Goal: Download file/media

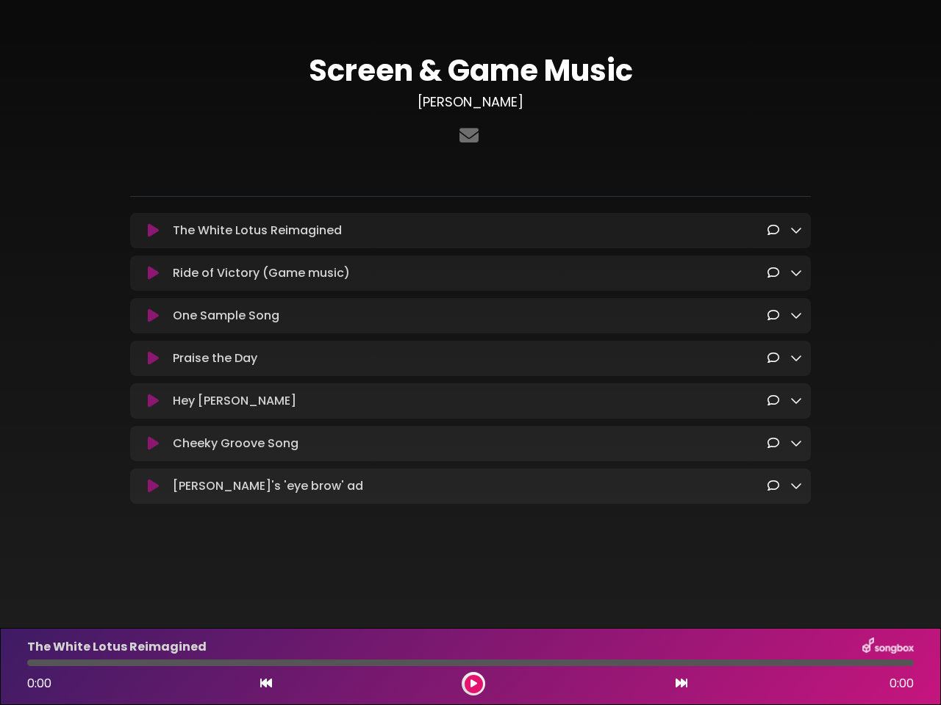
click at [153, 231] on icon at bounding box center [153, 230] width 11 height 15
click at [796, 231] on icon at bounding box center [796, 230] width 12 height 12
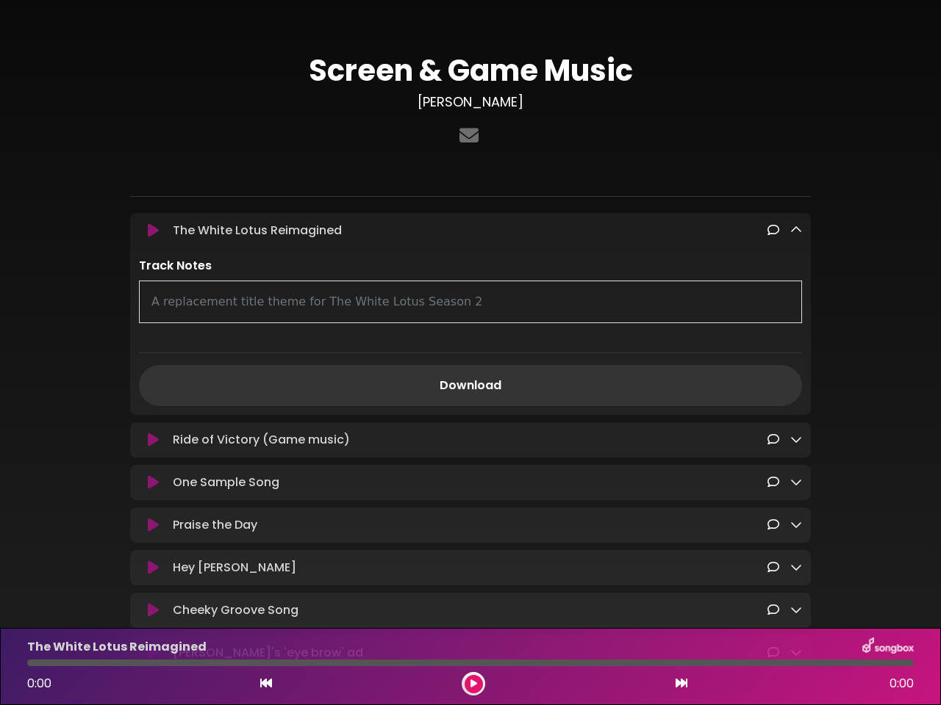
click at [153, 422] on div "Ride of Victory (Game music) Loading Track... Name" at bounding box center [470, 439] width 680 height 35
click at [796, 274] on p "Track Notes" at bounding box center [470, 266] width 663 height 18
click at [153, 318] on div "A replacement title theme for The White Lotus Season 2" at bounding box center [470, 302] width 663 height 43
click at [796, 317] on div "A replacement title theme for The White Lotus Season 2" at bounding box center [470, 302] width 663 height 43
click at [153, 362] on div "Track Notes A replacement title theme for The White Lotus Season 2 Download" at bounding box center [470, 331] width 680 height 149
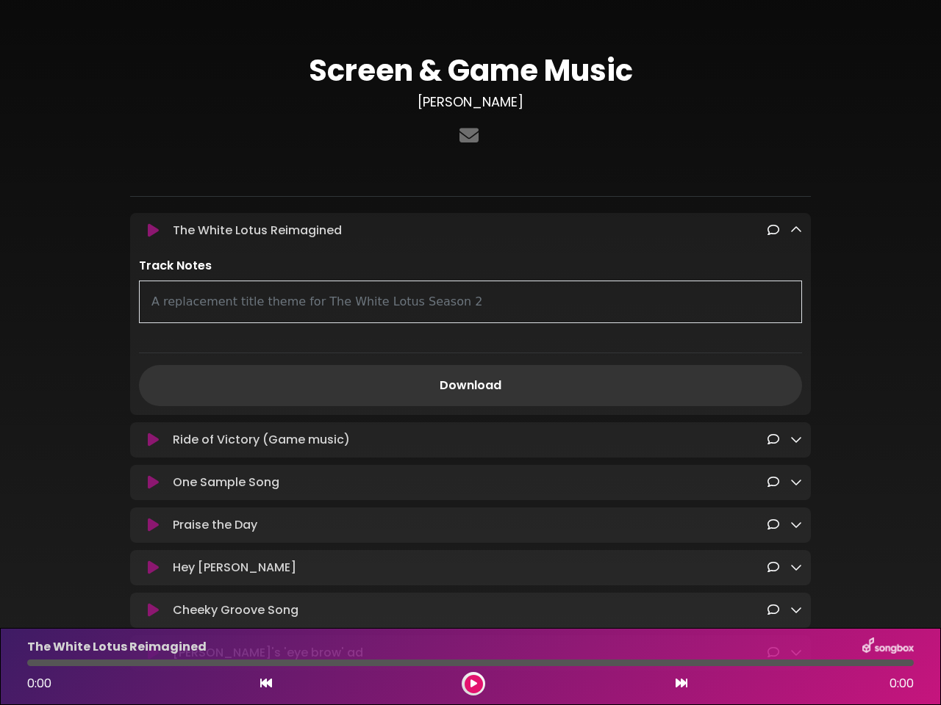
click at [796, 361] on div "Track Notes A replacement title theme for The White Lotus Season 2 Download" at bounding box center [470, 331] width 680 height 149
click at [153, 405] on link "Download" at bounding box center [470, 385] width 663 height 41
click at [796, 404] on link "Download" at bounding box center [470, 385] width 663 height 41
